Goal: Information Seeking & Learning: Compare options

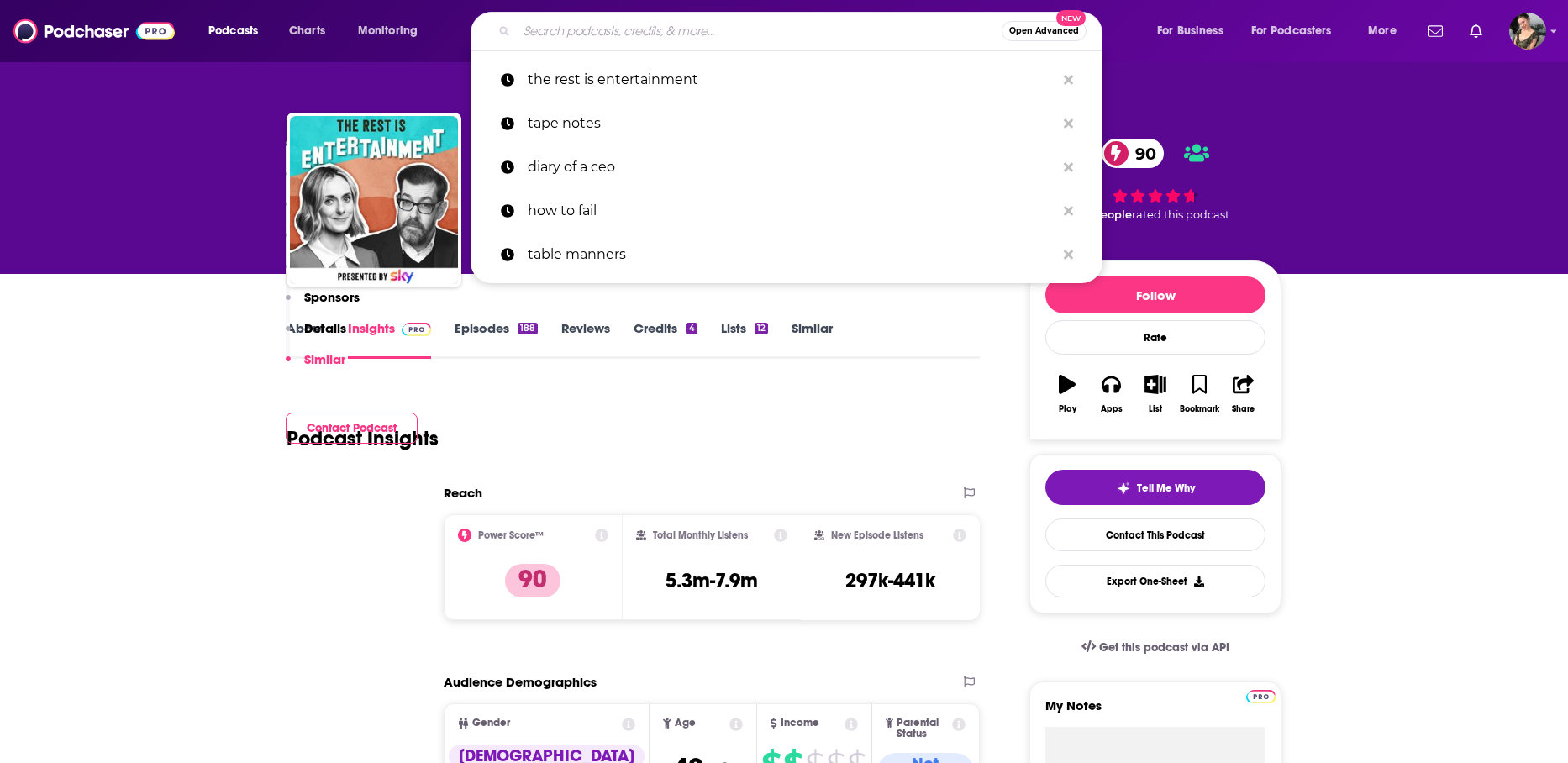
scroll to position [2742, 0]
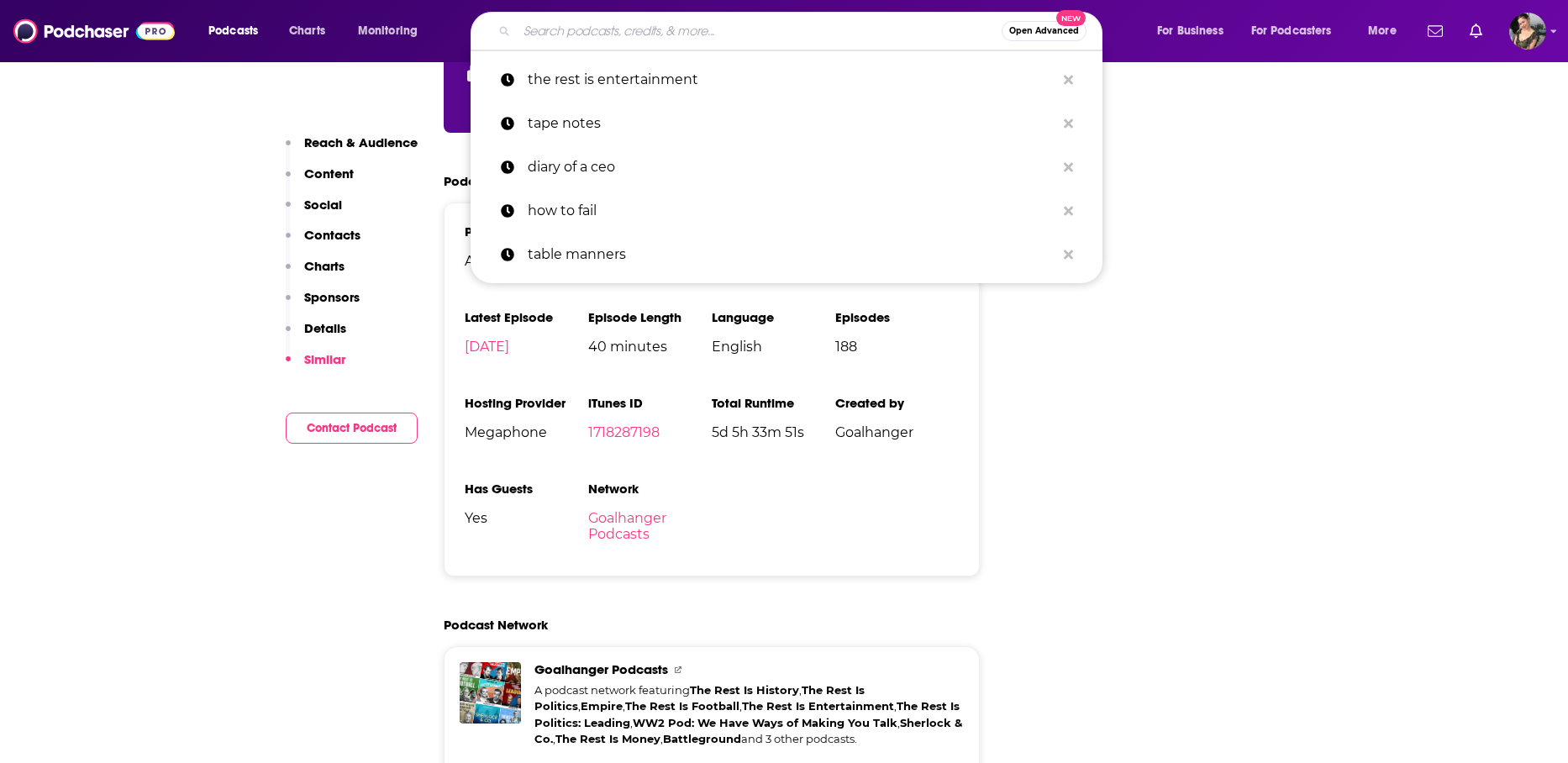
click at [641, 37] on input "Search podcasts, credits, & more..." at bounding box center [759, 31] width 484 height 27
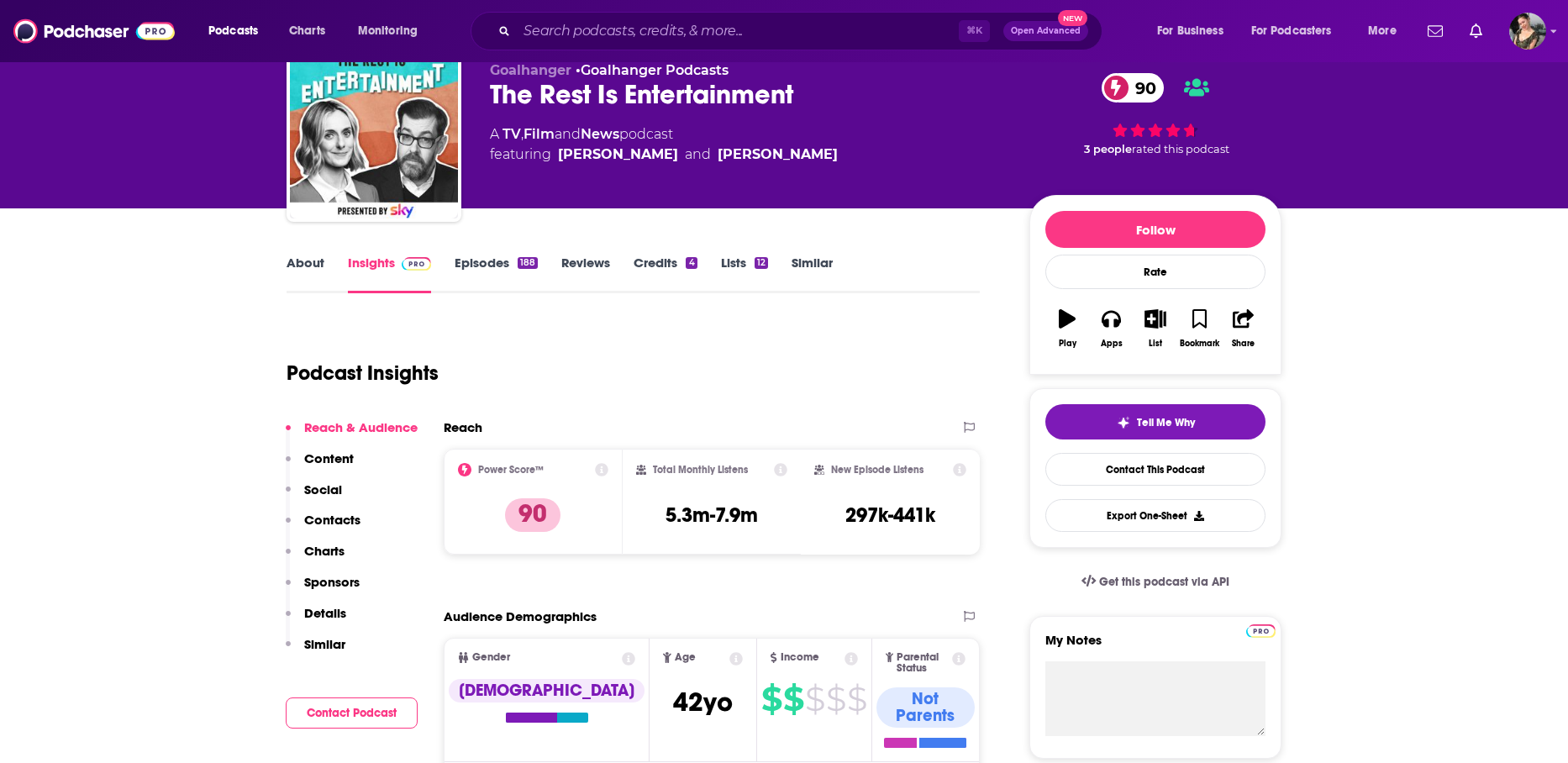
scroll to position [0, 0]
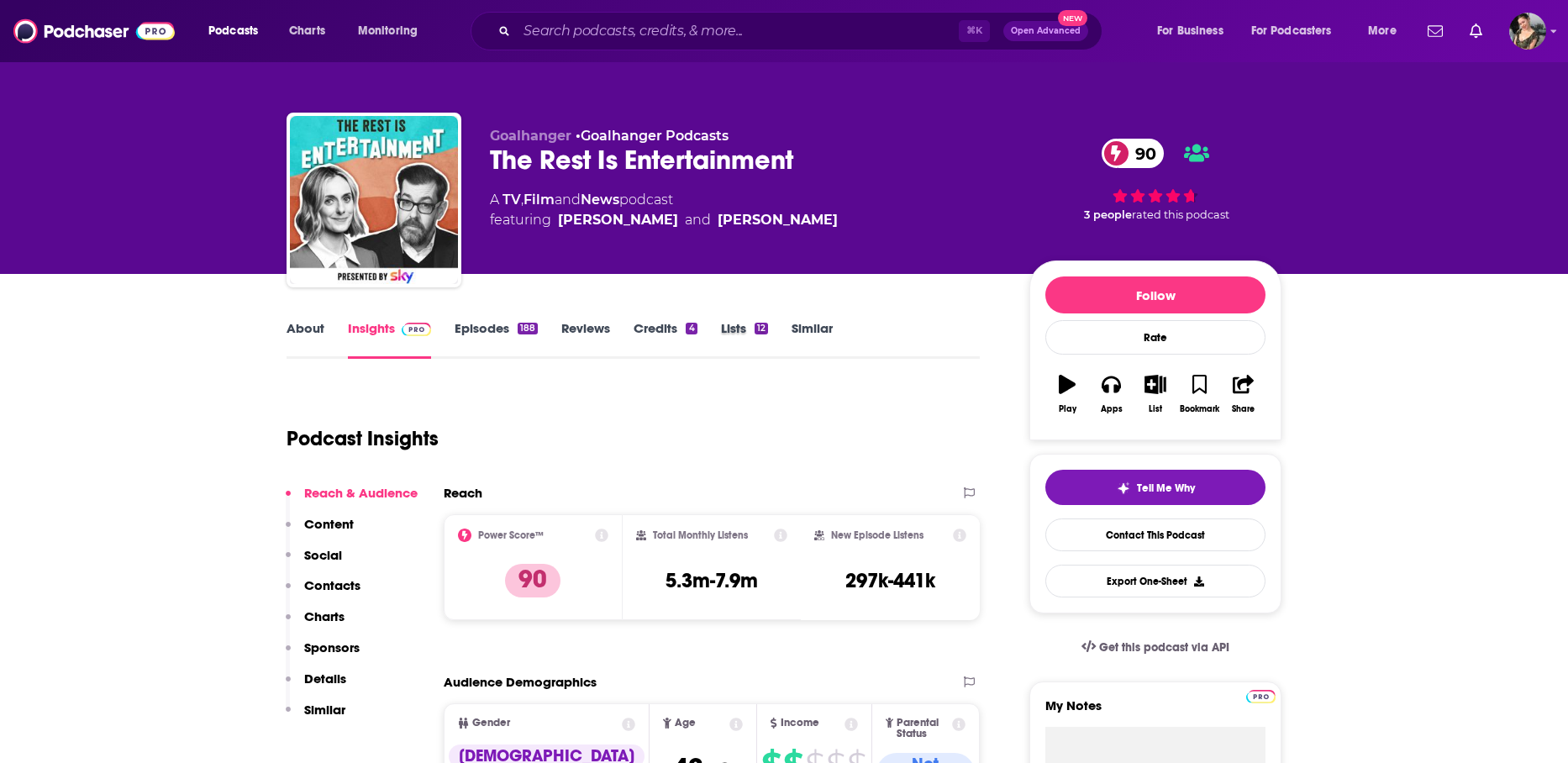
click at [789, 326] on div "Lists 12" at bounding box center [756, 339] width 71 height 39
click at [800, 327] on link "Similar" at bounding box center [812, 339] width 42 height 39
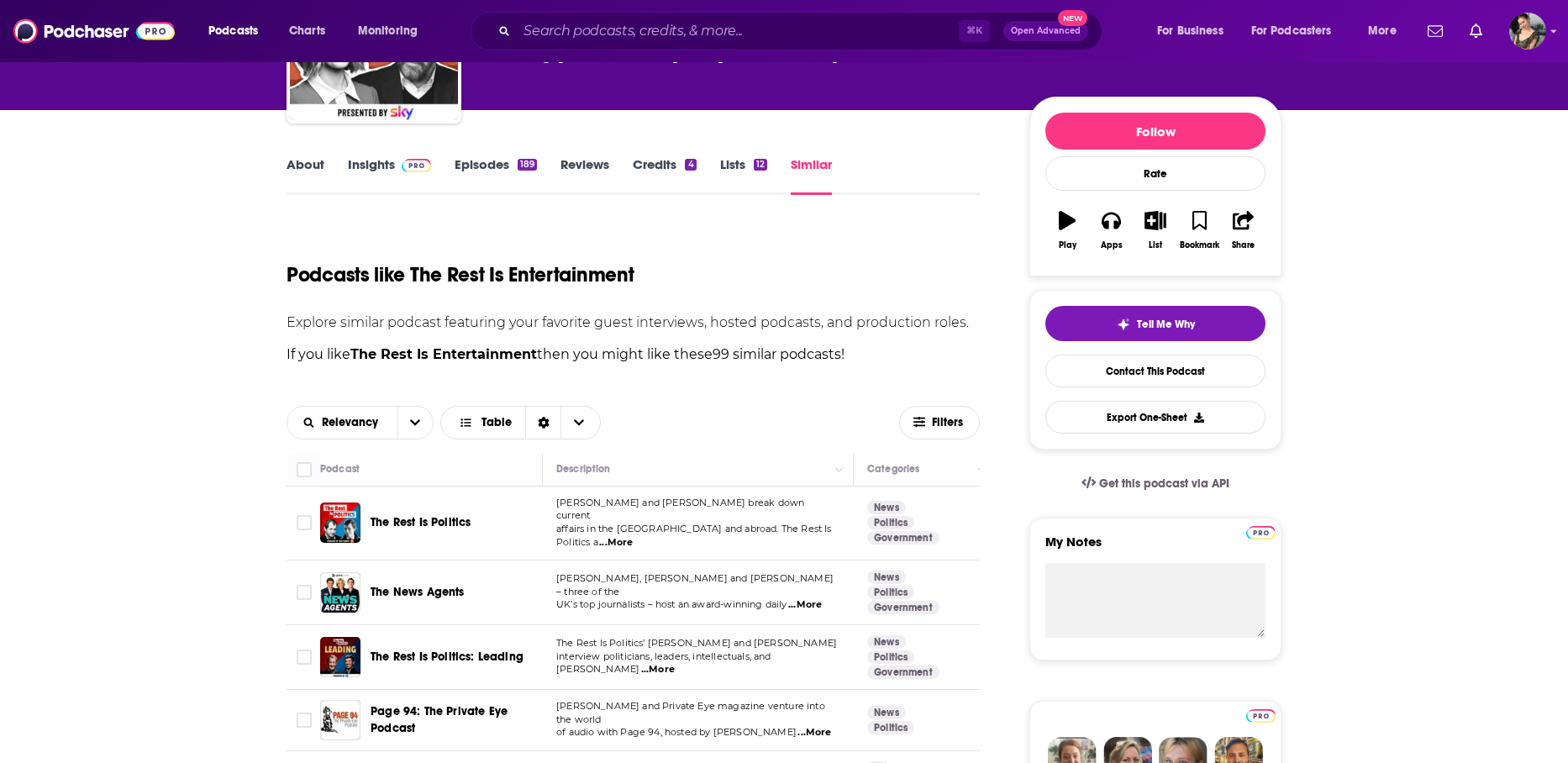
scroll to position [166, 0]
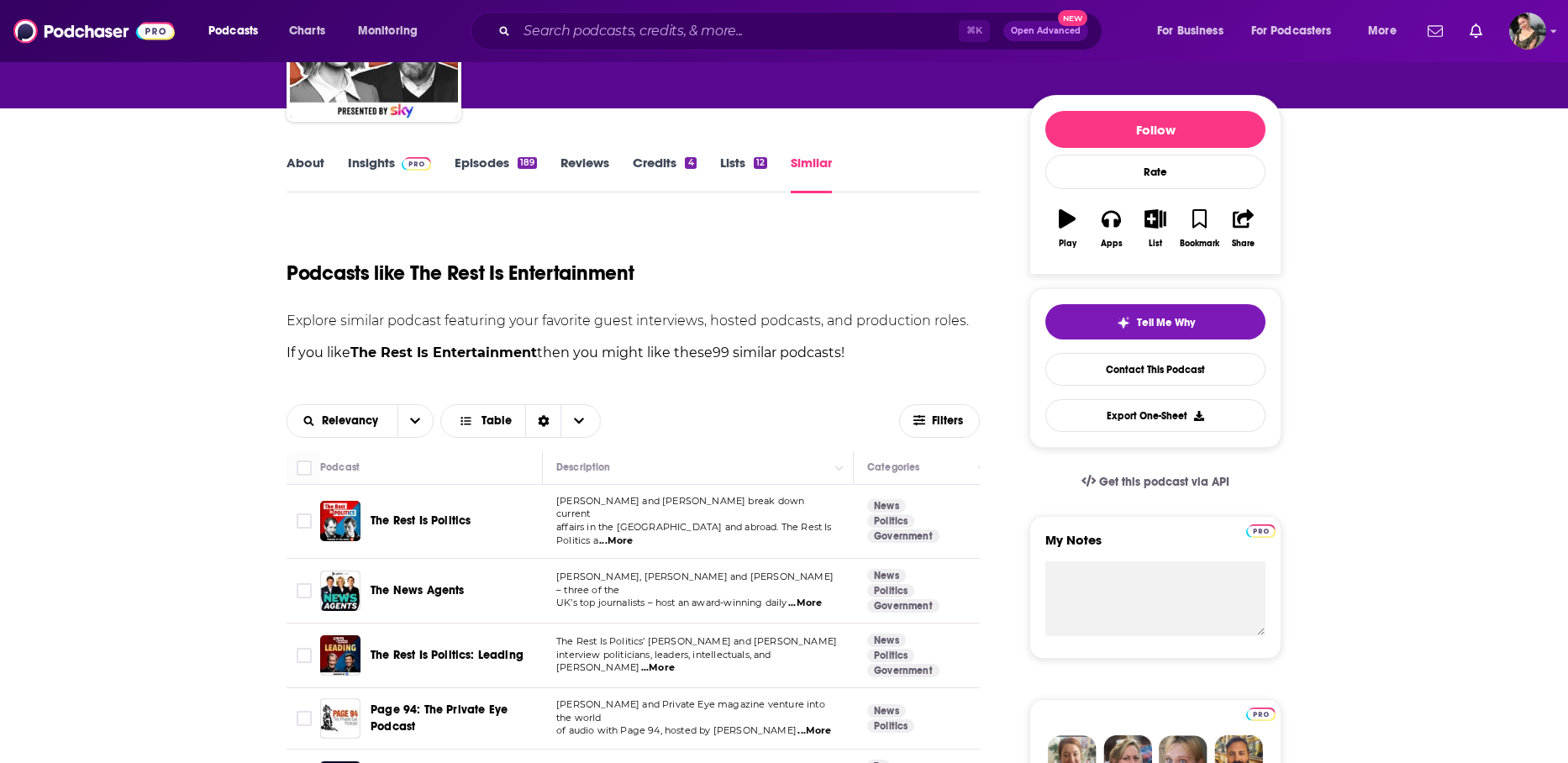
click at [444, 513] on span "The Rest Is Politics" at bounding box center [421, 520] width 100 height 14
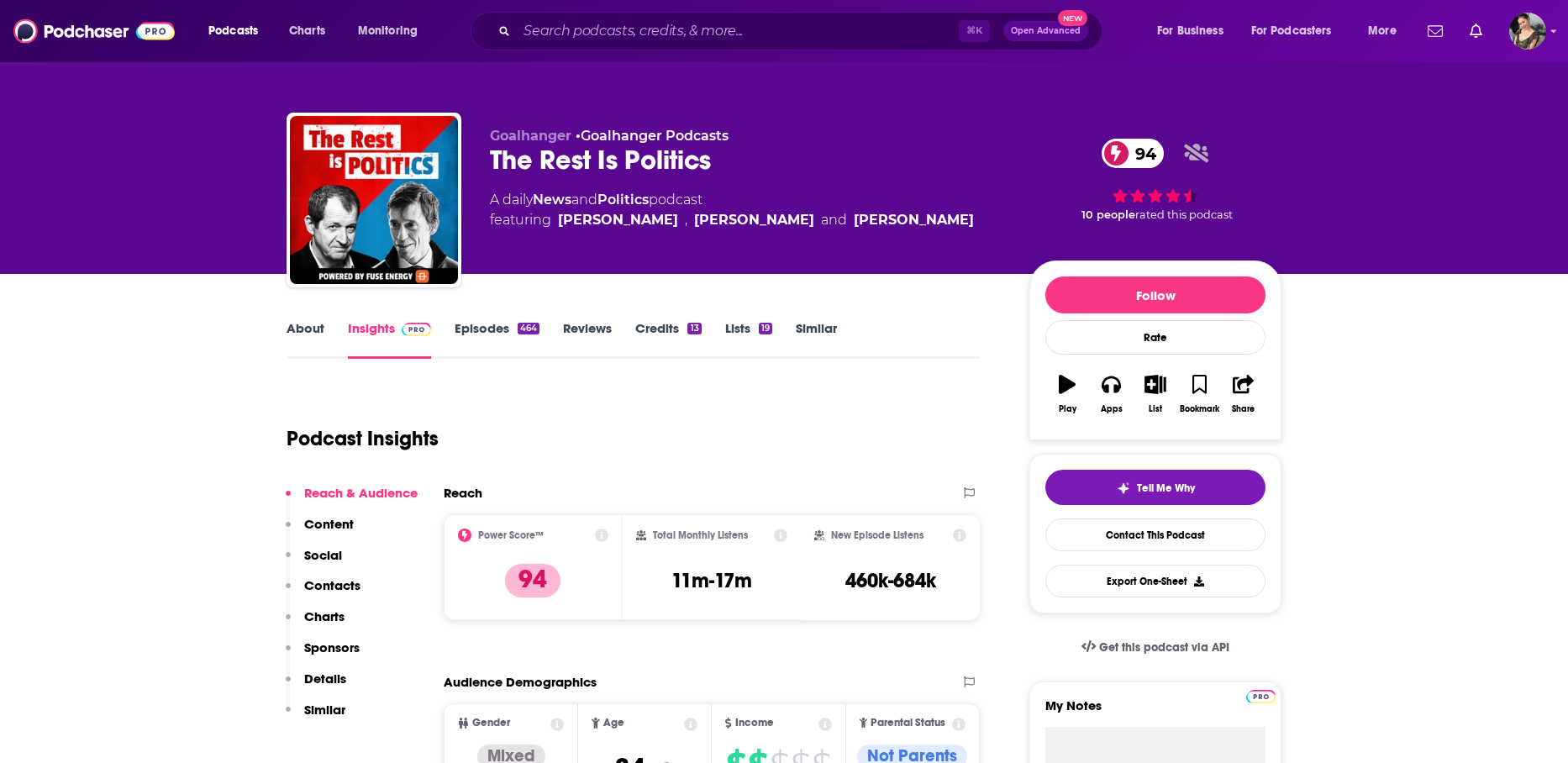
click at [832, 347] on link "Similar" at bounding box center [817, 339] width 42 height 39
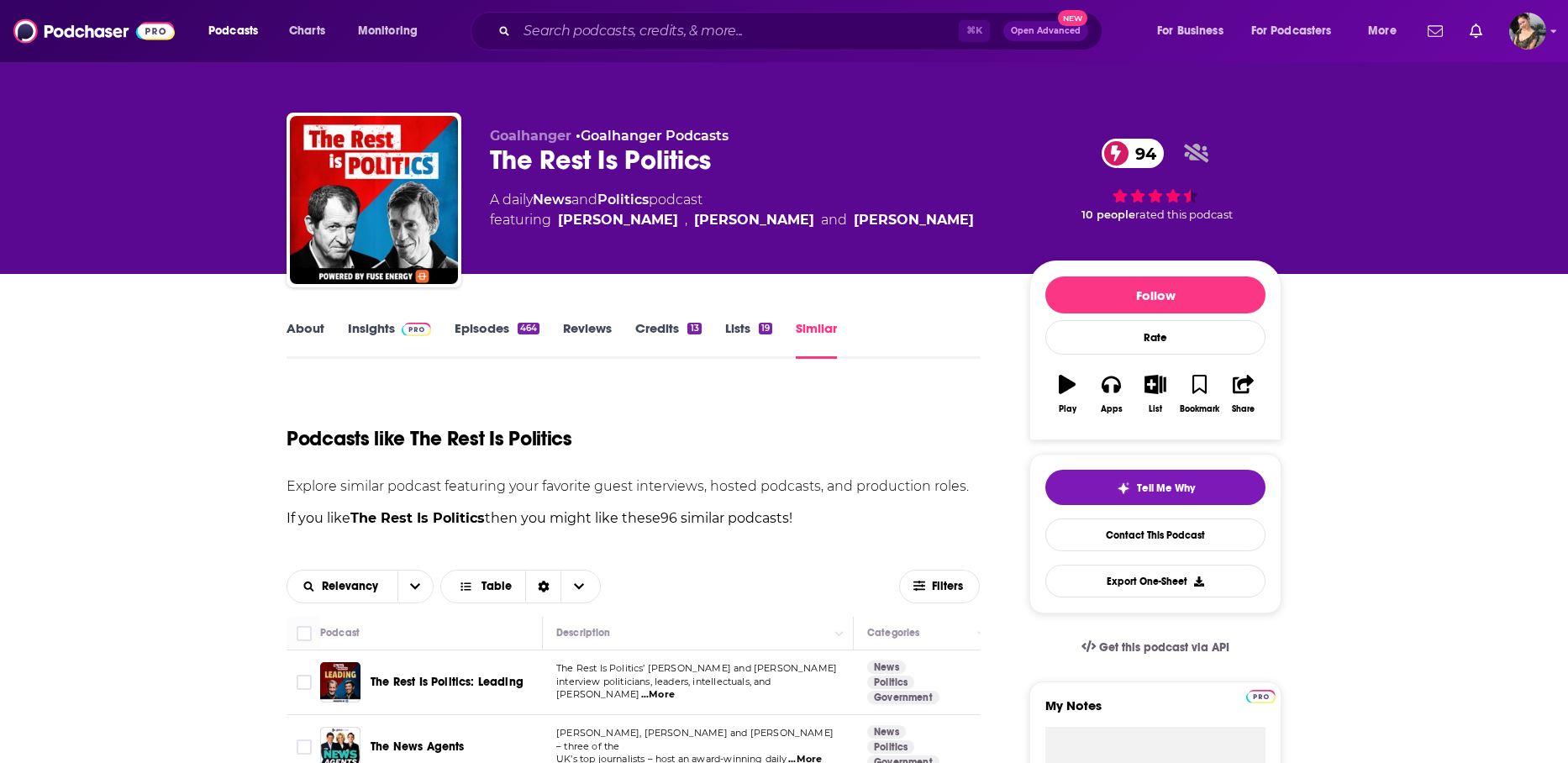
scroll to position [241, 0]
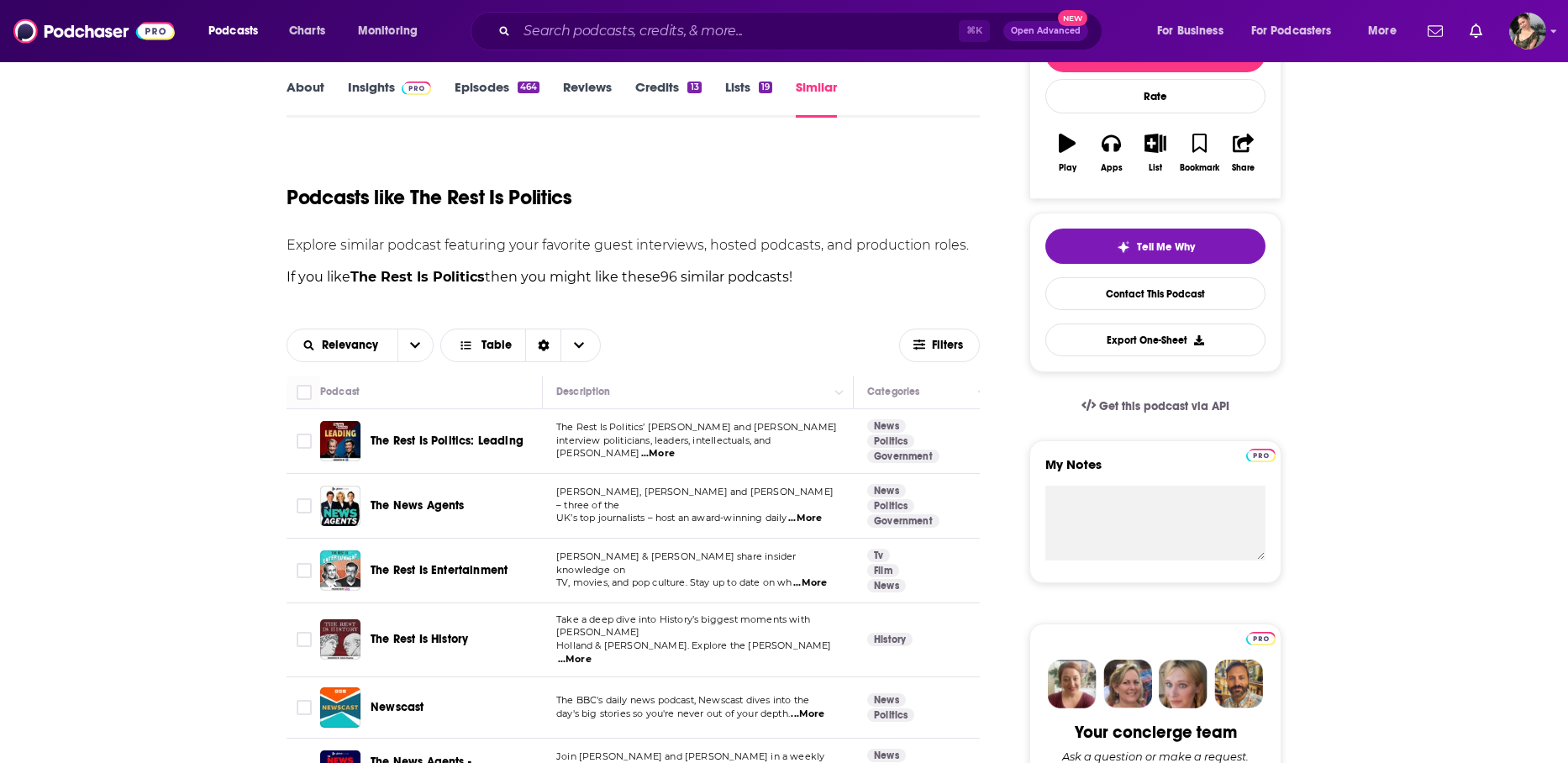
click at [407, 633] on span "The Rest Is History" at bounding box center [419, 639] width 97 height 14
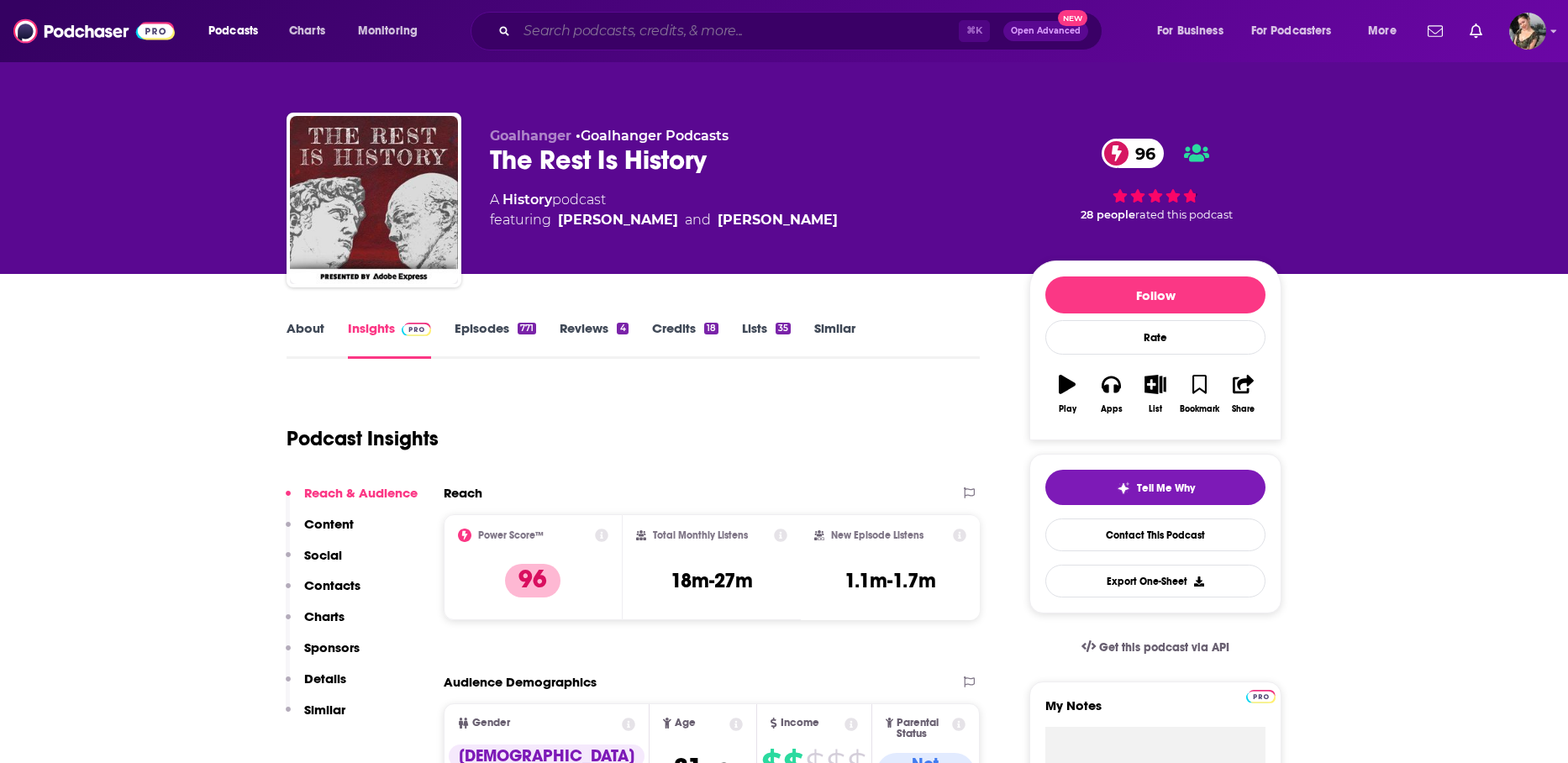
click at [582, 37] on input "Search podcasts, credits, & more..." at bounding box center [737, 31] width 442 height 27
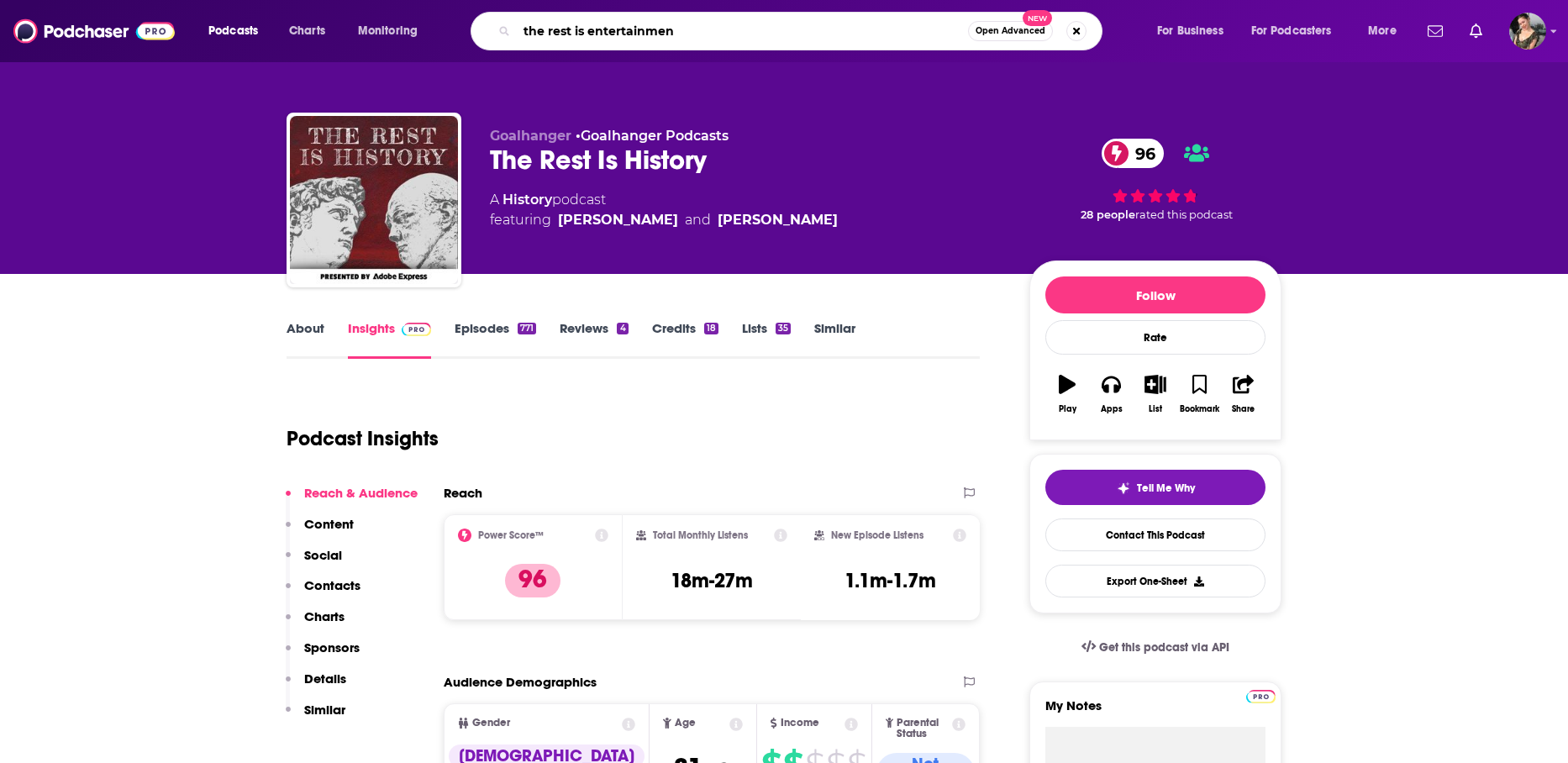
type input "the rest is entertainment"
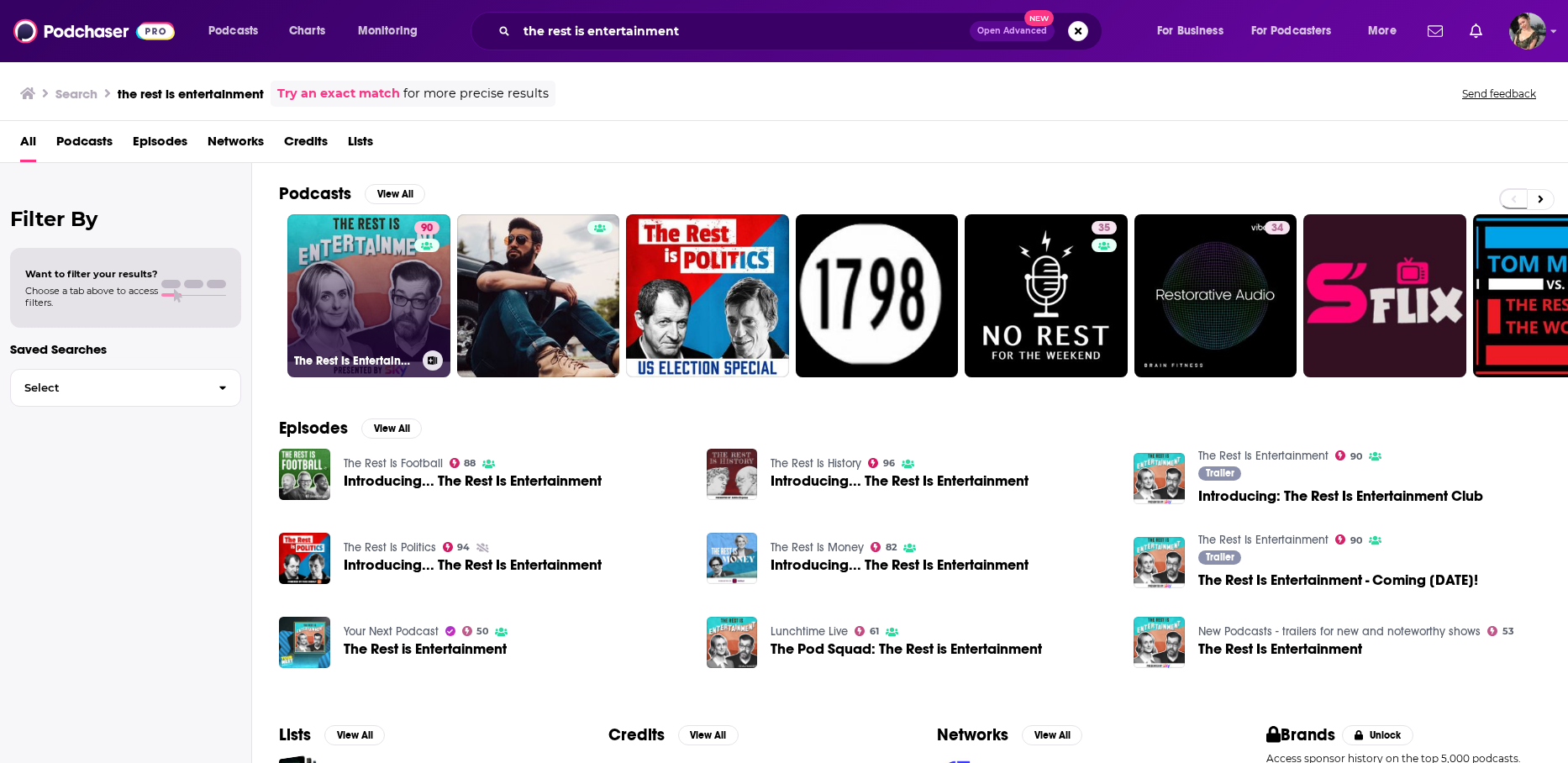
click at [409, 318] on link "90 The Rest Is Entertainment" at bounding box center [369, 295] width 163 height 163
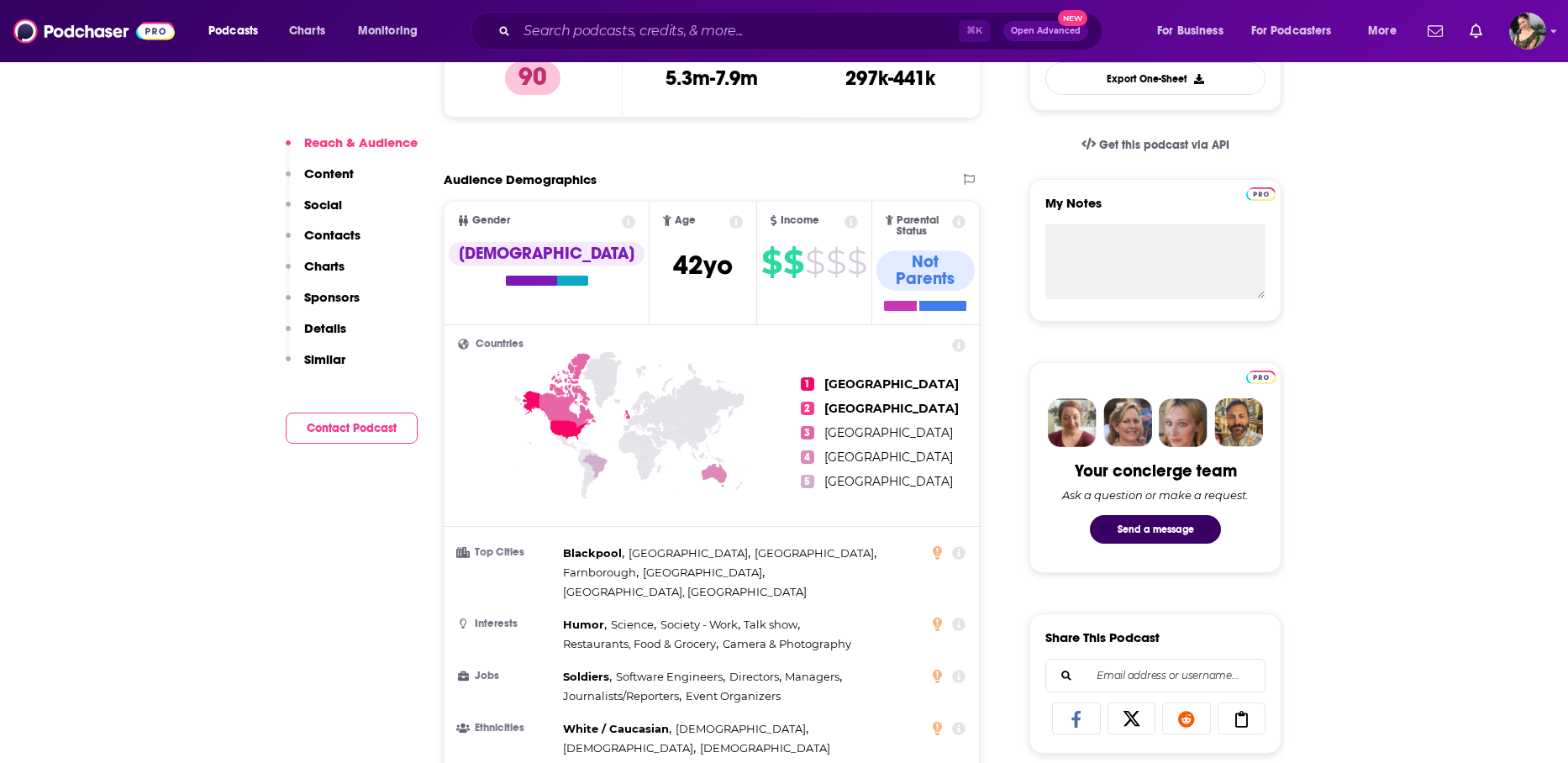
scroll to position [561, 0]
